Goal: Use online tool/utility: Utilize a website feature to perform a specific function

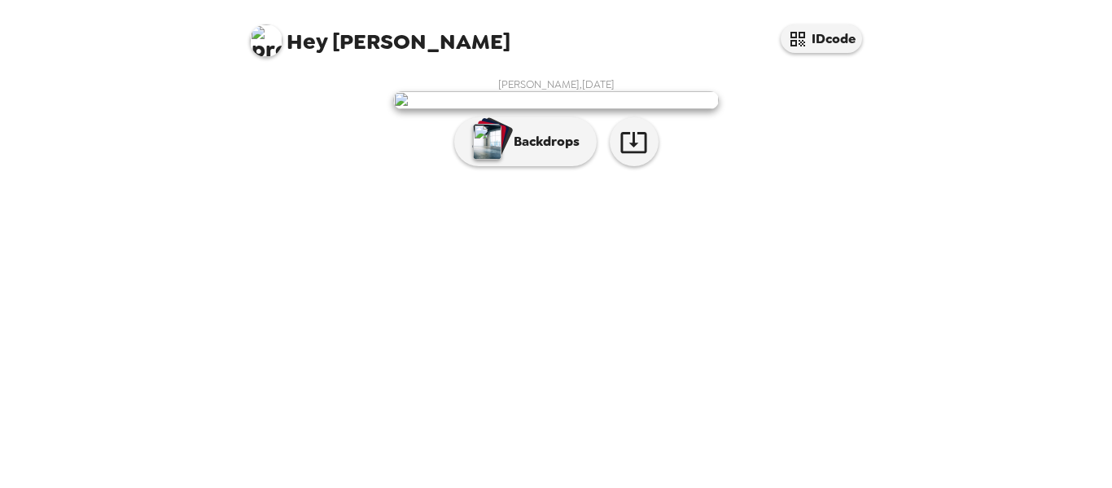
scroll to position [156, 0]
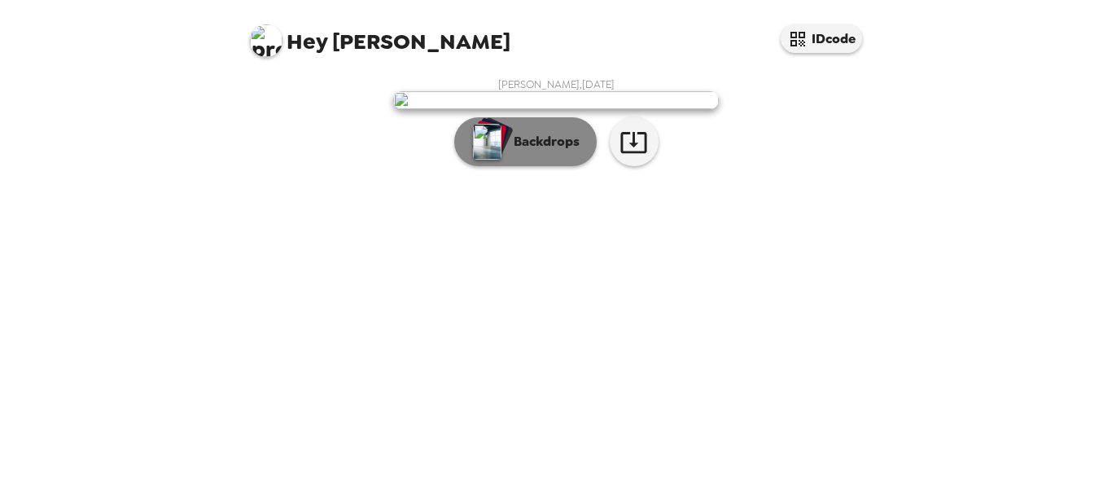
click at [525, 151] on p "Backdrops" at bounding box center [543, 142] width 74 height 20
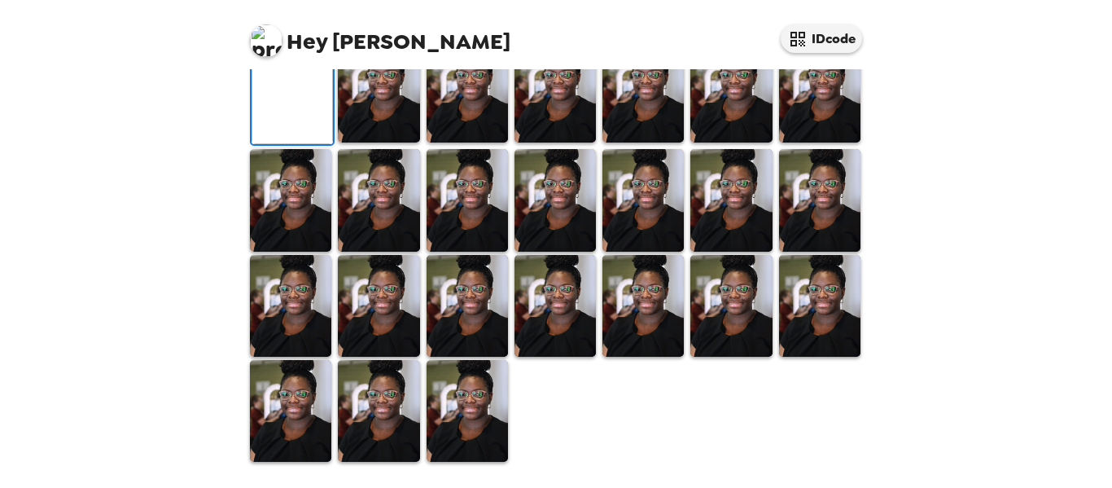
scroll to position [556, 0]
click at [457, 402] on img at bounding box center [467, 411] width 81 height 102
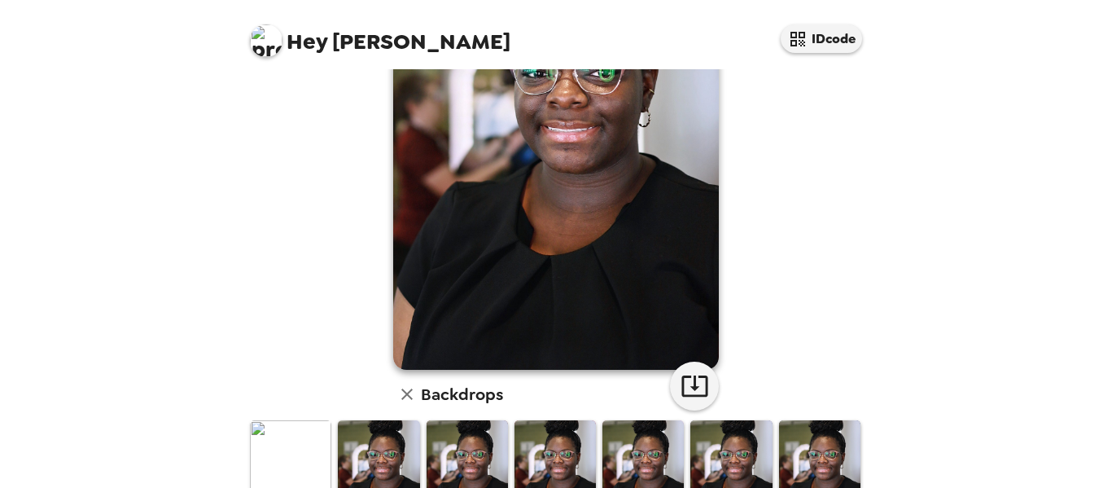
scroll to position [186, 0]
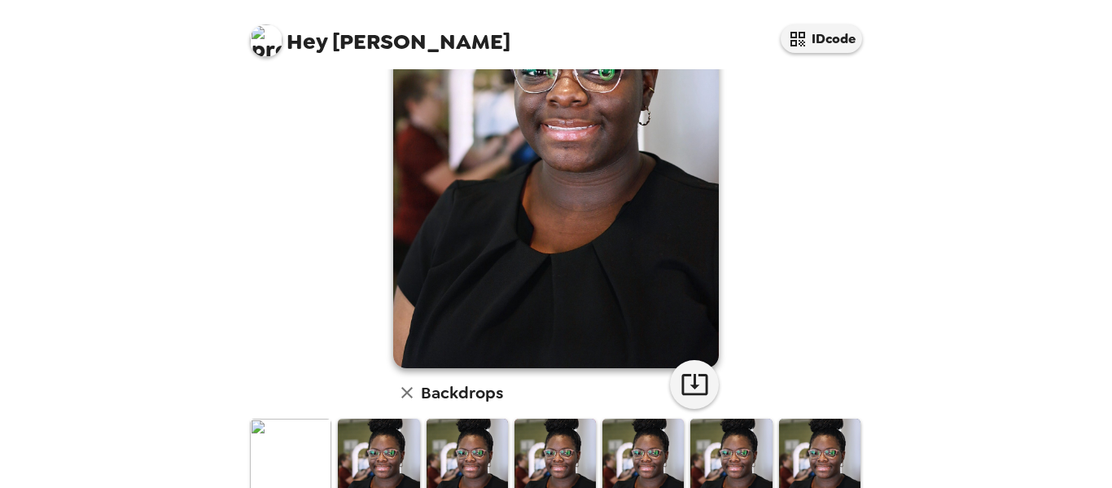
click at [280, 450] on img at bounding box center [290, 470] width 81 height 102
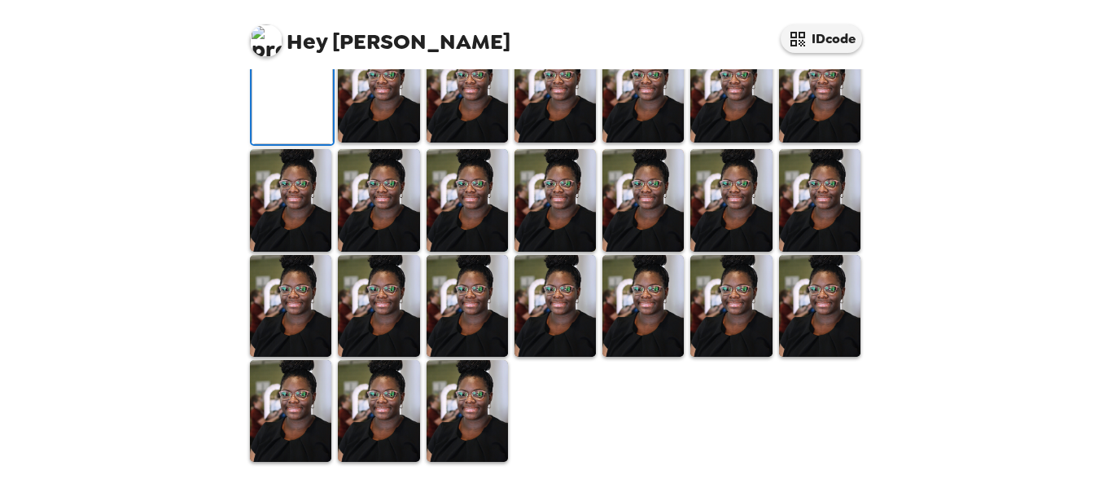
click at [402, 24] on icon "button" at bounding box center [407, 15] width 20 height 20
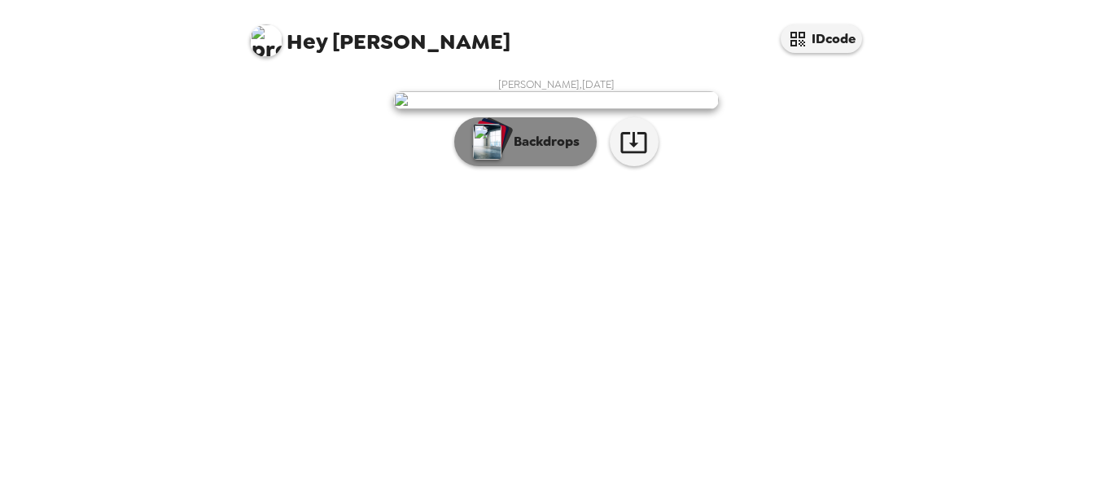
click at [518, 151] on p "Backdrops" at bounding box center [543, 142] width 74 height 20
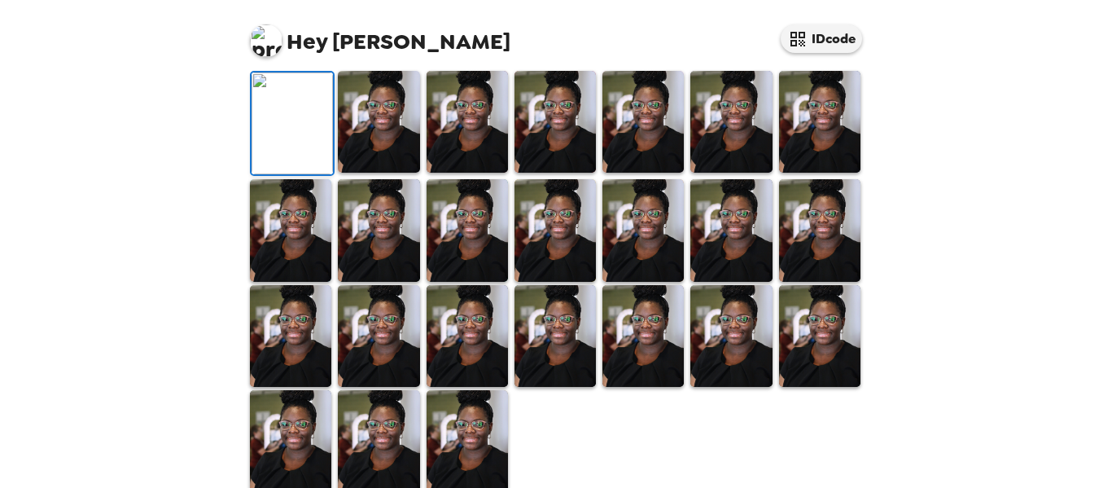
scroll to position [88, 0]
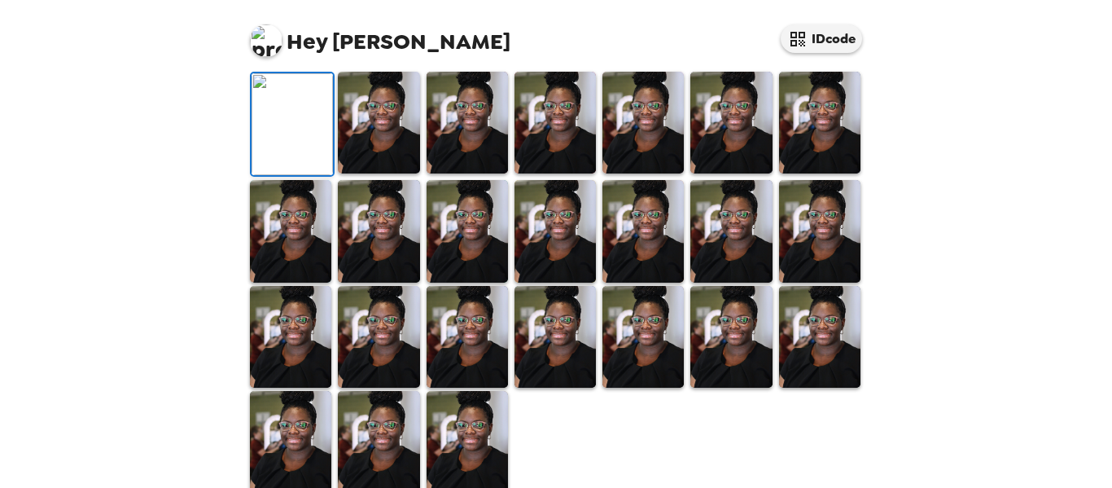
click at [689, 49] on icon "button" at bounding box center [694, 38] width 26 height 21
